Goal: Information Seeking & Learning: Learn about a topic

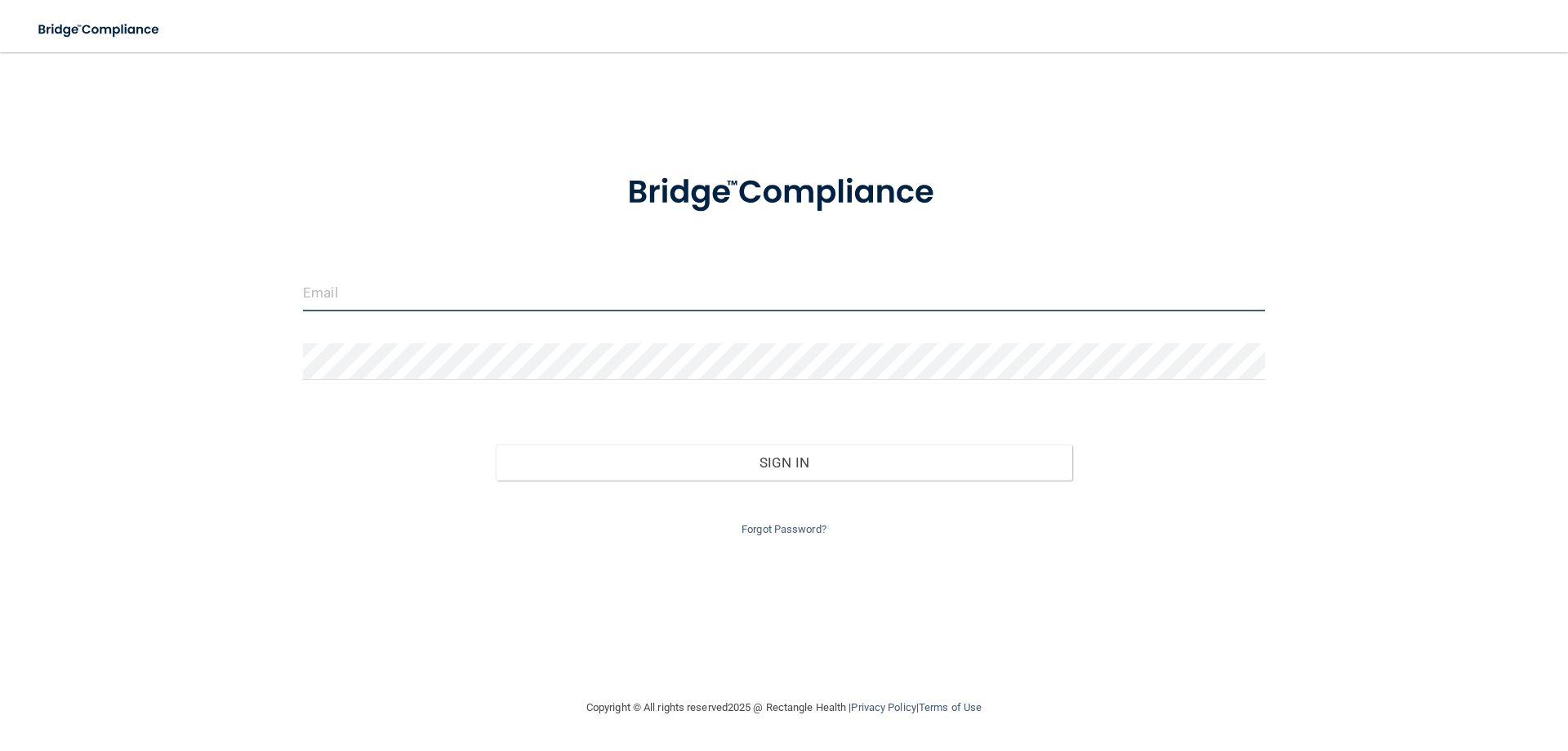
click at [356, 296] on input "email" at bounding box center [784, 293] width 962 height 36
type input "[EMAIL_ADDRESS][DOMAIN_NAME]"
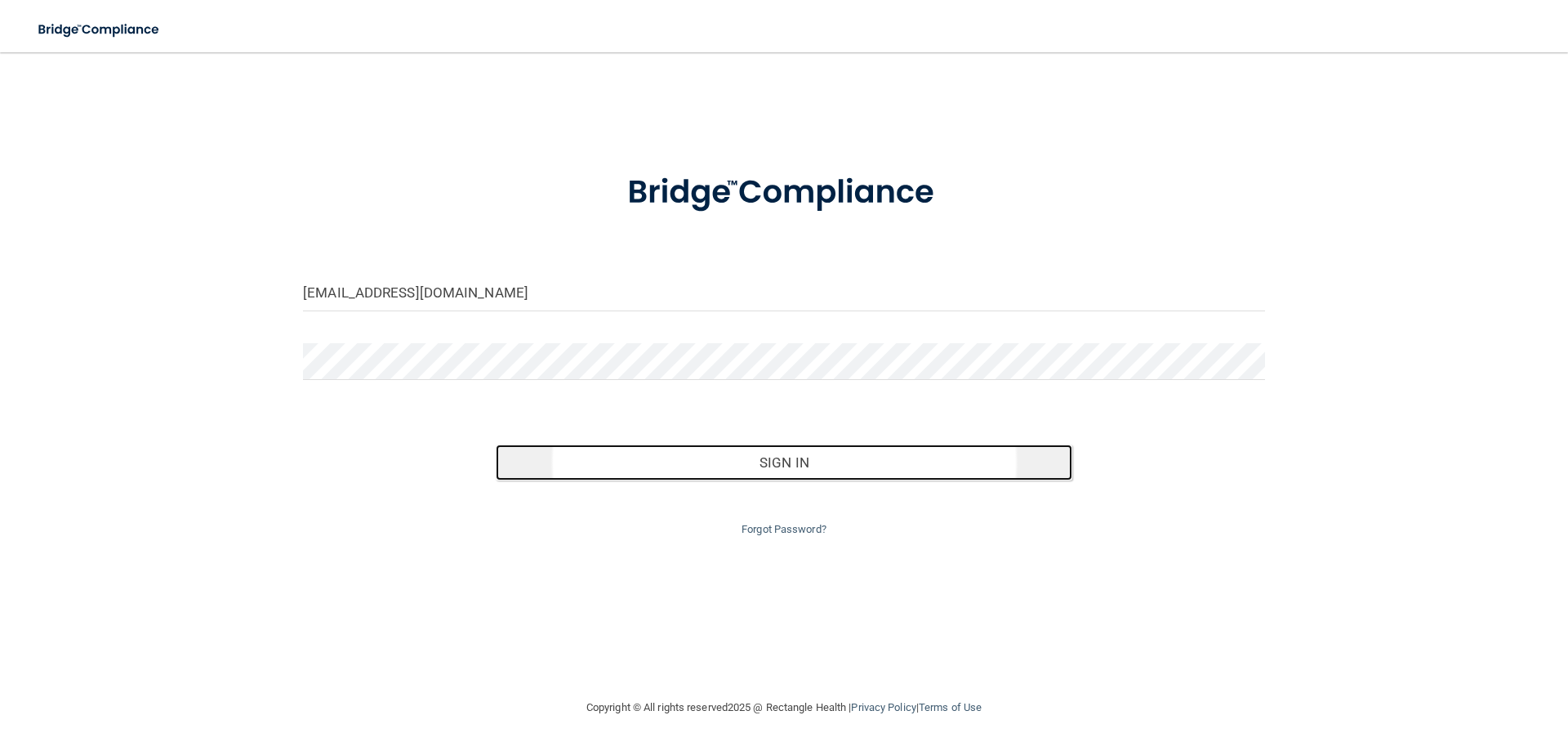
click at [691, 464] on button "Sign In" at bounding box center [784, 462] width 577 height 35
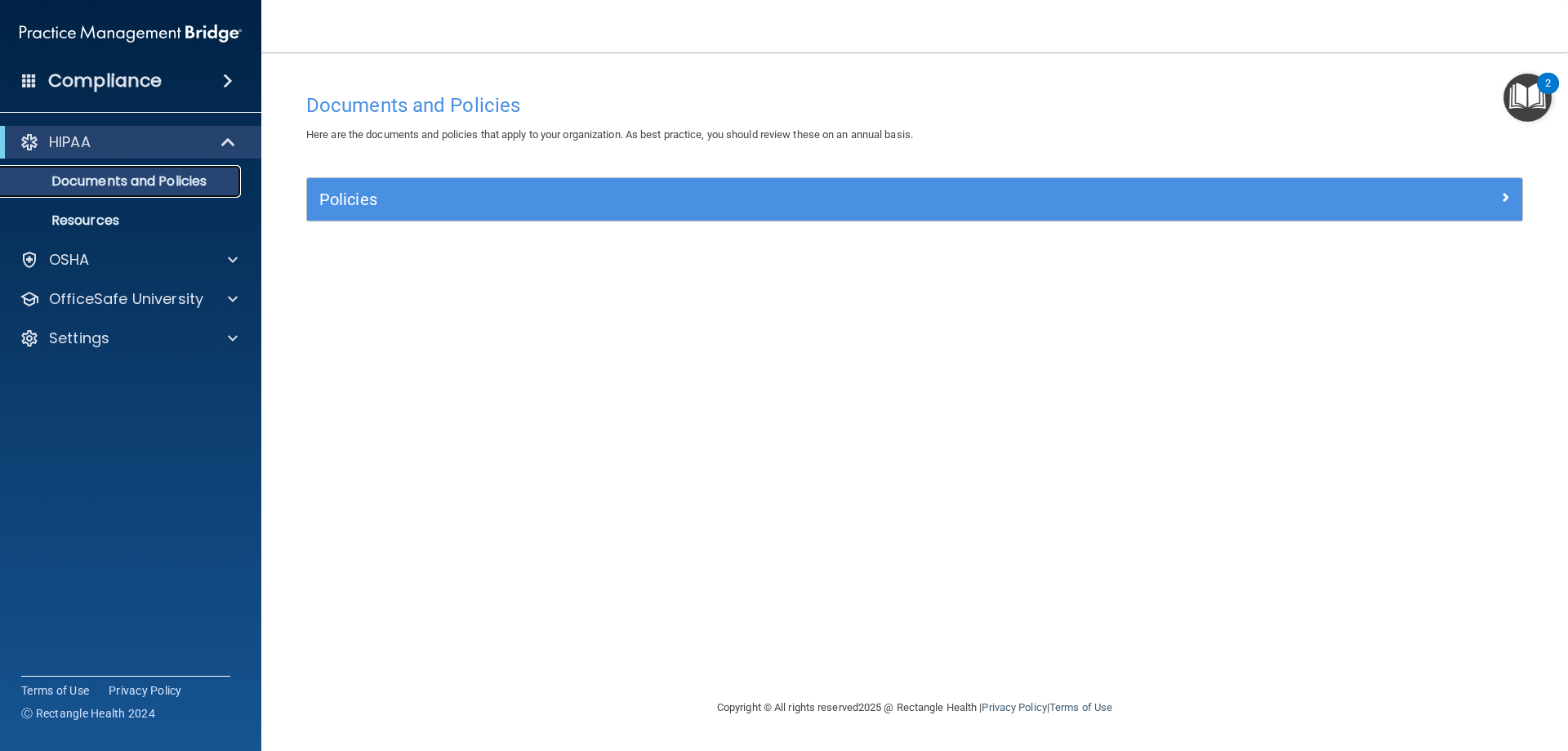
click at [188, 175] on p "Documents and Policies" at bounding box center [122, 181] width 223 height 17
click at [239, 259] on div at bounding box center [229, 260] width 40 height 20
click at [84, 380] on p "OfficeSafe University" at bounding box center [126, 377] width 155 height 20
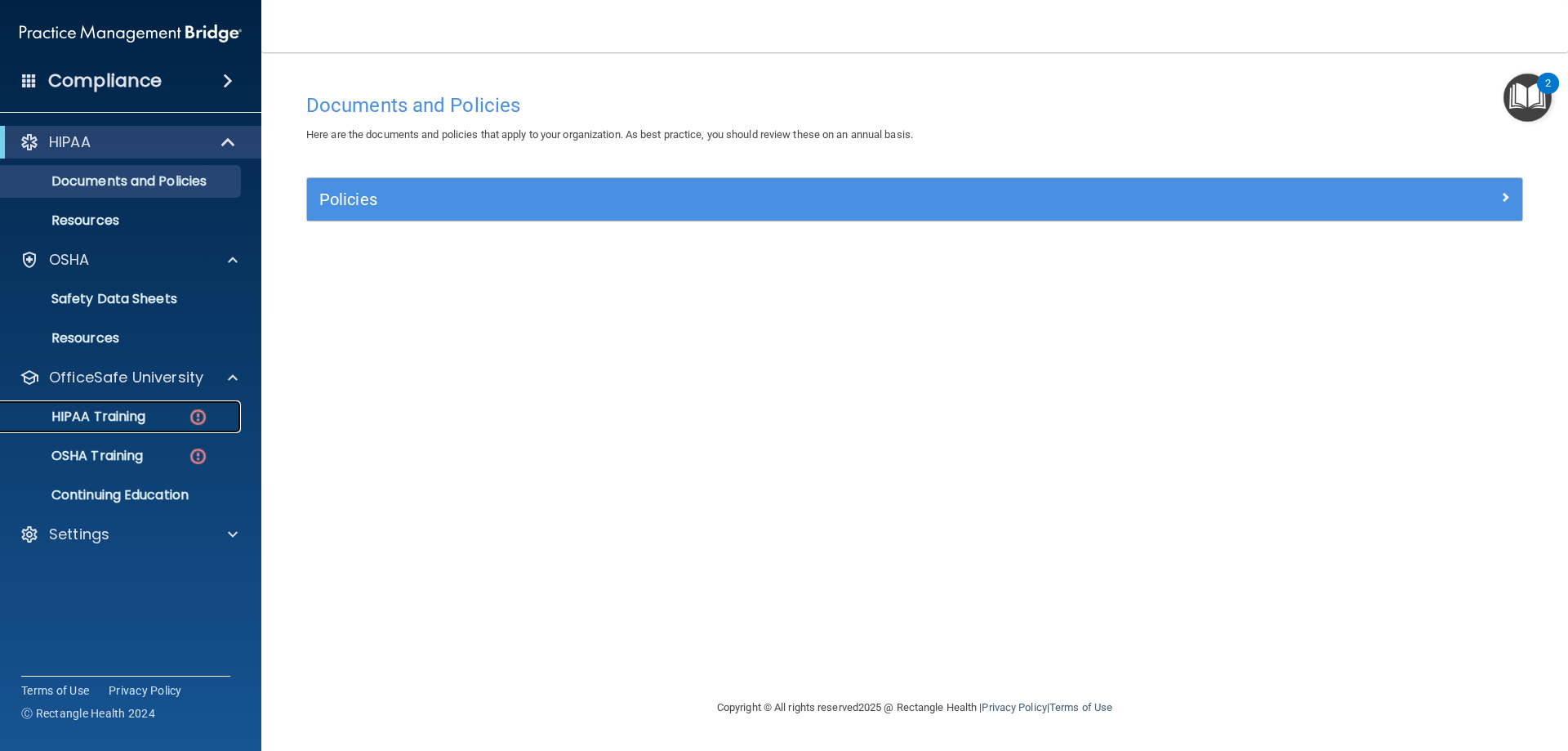
click at [112, 419] on p "HIPAA Training" at bounding box center [78, 417] width 135 height 17
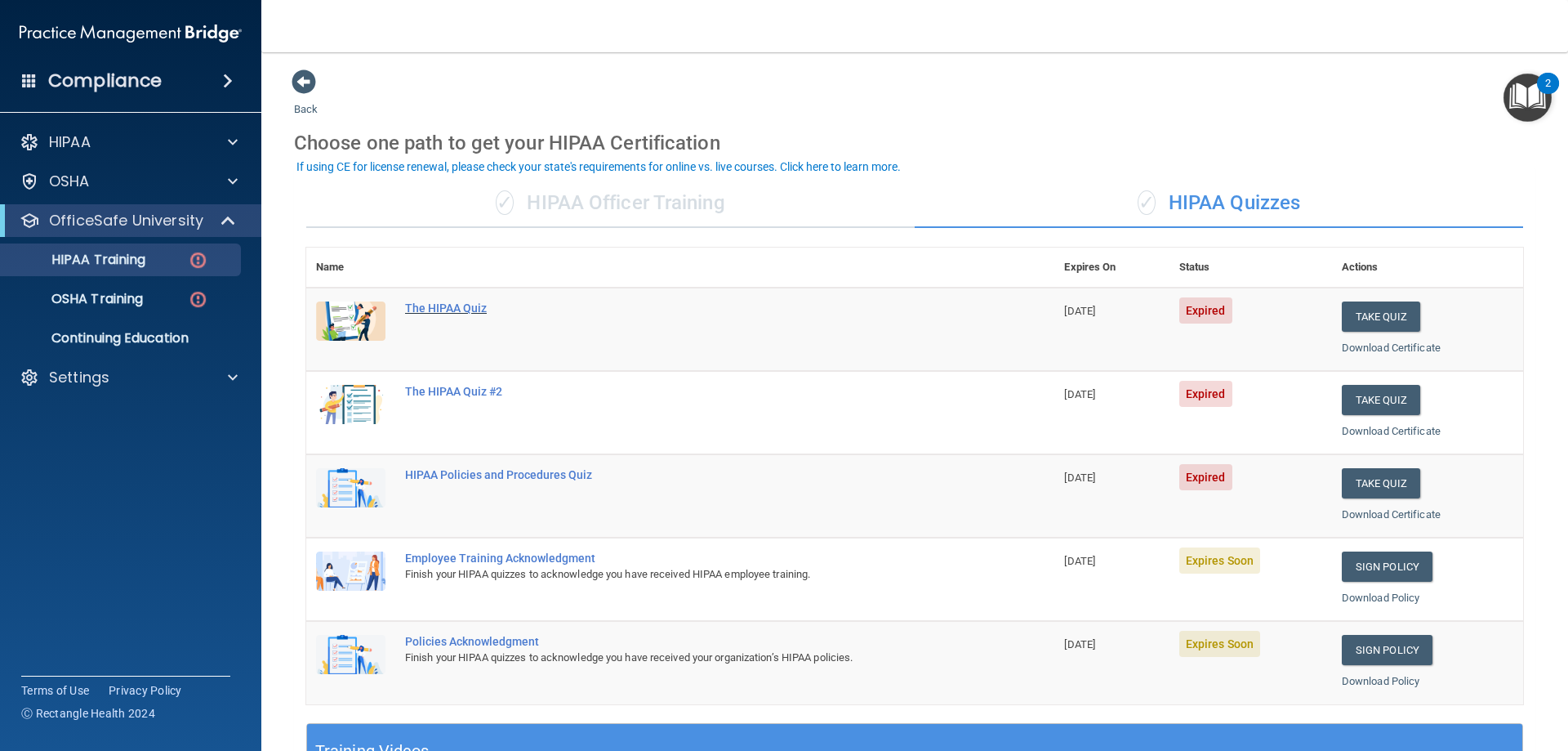
click at [454, 303] on div "The HIPAA Quiz" at bounding box center [688, 307] width 567 height 13
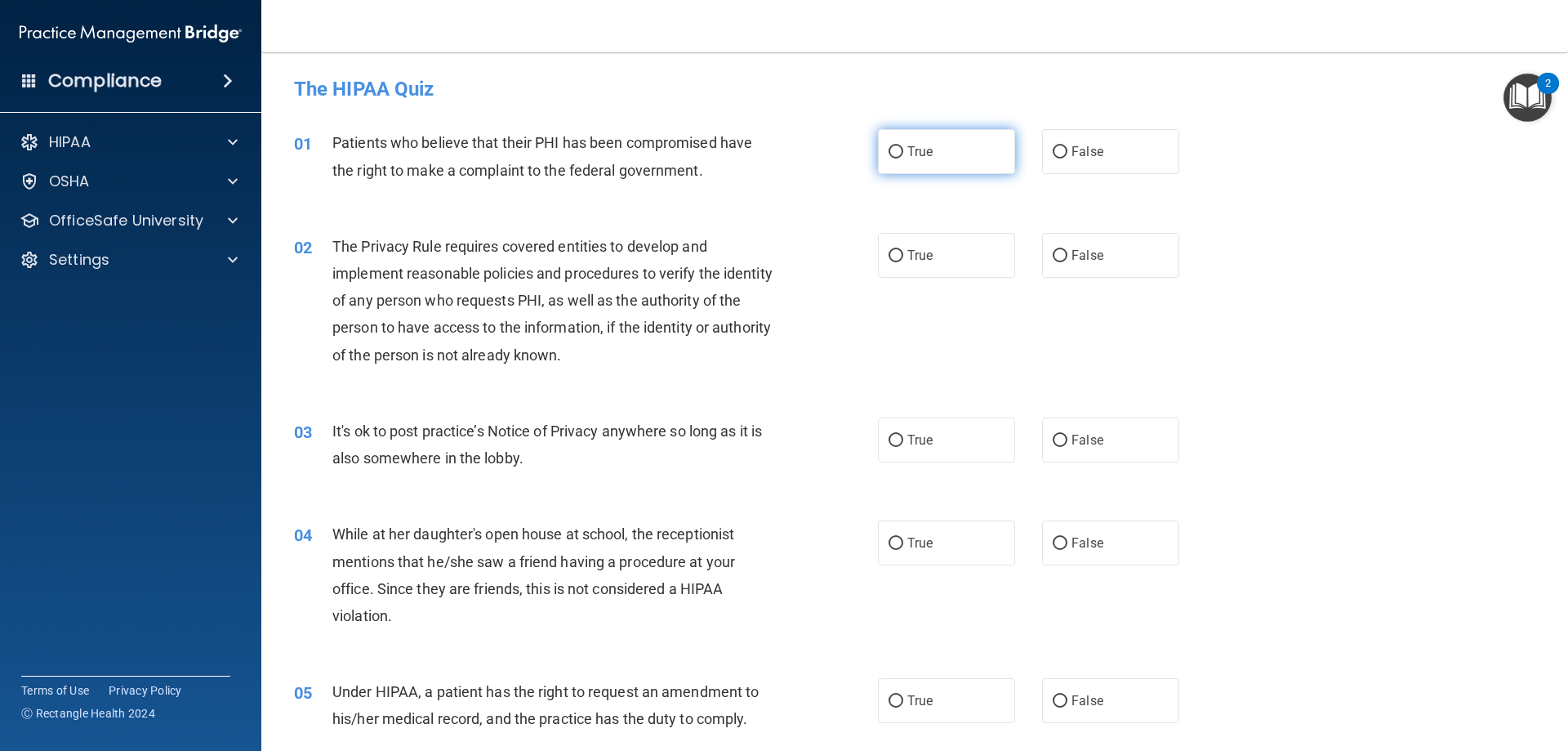
click at [909, 145] on span "True" at bounding box center [920, 152] width 26 height 16
click at [903, 146] on input "True" at bounding box center [895, 152] width 15 height 12
radio input "true"
